Goal: Navigation & Orientation: Go to known website

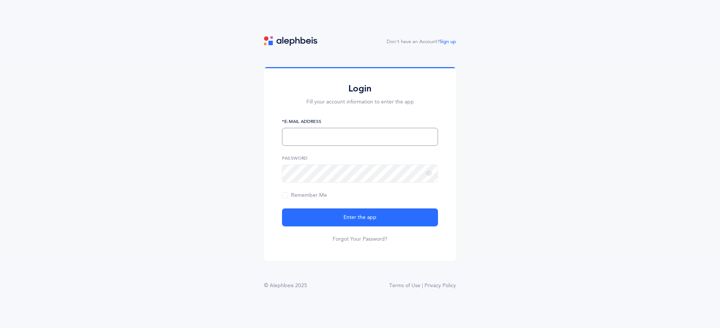
click at [338, 140] on input "text" at bounding box center [360, 137] width 156 height 18
click at [305, 44] on img at bounding box center [290, 40] width 53 height 9
click at [271, 41] on img at bounding box center [290, 40] width 53 height 9
